Goal: Information Seeking & Learning: Learn about a topic

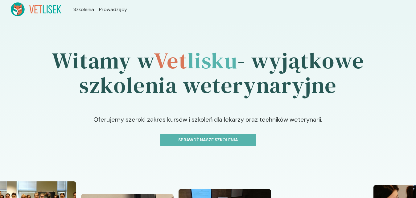
scroll to position [55, 0]
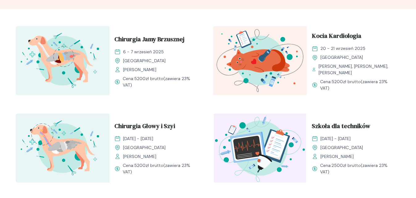
scroll to position [199, 0]
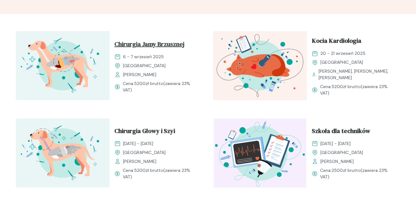
click at [164, 43] on span "Chirurgia Jamy Brzusznej" at bounding box center [149, 45] width 70 height 12
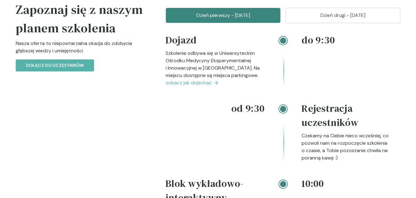
scroll to position [755, 0]
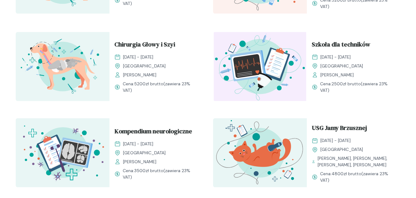
scroll to position [294, 0]
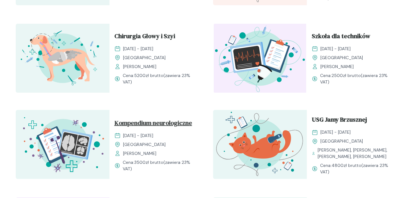
click at [178, 124] on span "Kompendium neurologiczne" at bounding box center [153, 124] width 78 height 12
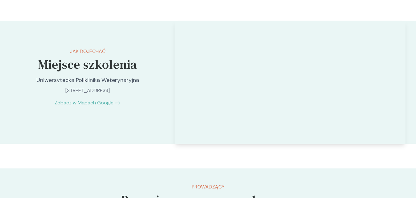
scroll to position [1572, 0]
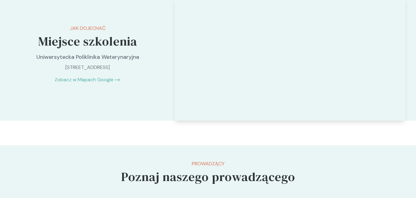
drag, startPoint x: 137, startPoint y: 84, endPoint x: 34, endPoint y: 85, distance: 102.7
click at [34, 71] on p "[STREET_ADDRESS]" at bounding box center [87, 67] width 129 height 7
click at [71, 84] on link "Zobacz w Mapach Google" at bounding box center [84, 79] width 59 height 7
click at [147, 111] on div "Jak dojechać Miejsce szkolenia Uniwersytecka Poliklinika Weterynaryjna [STREET_…" at bounding box center [88, 54] width 154 height 113
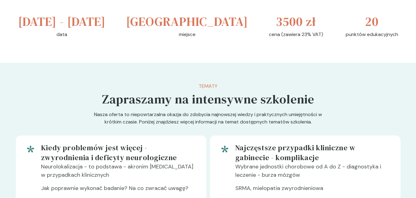
scroll to position [0, 0]
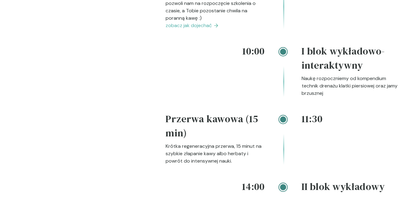
scroll to position [865, 0]
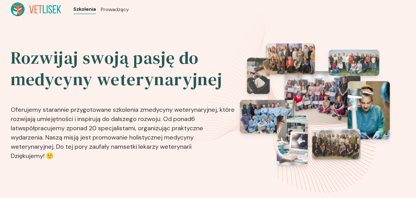
click at [86, 10] on span "Szkolenia" at bounding box center [84, 9] width 23 height 7
